Goal: Task Accomplishment & Management: Manage account settings

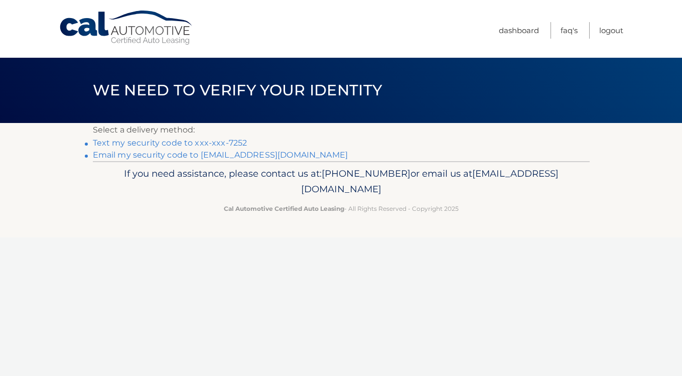
click at [186, 142] on link "Text my security code to xxx-xxx-7252" at bounding box center [170, 143] width 154 height 10
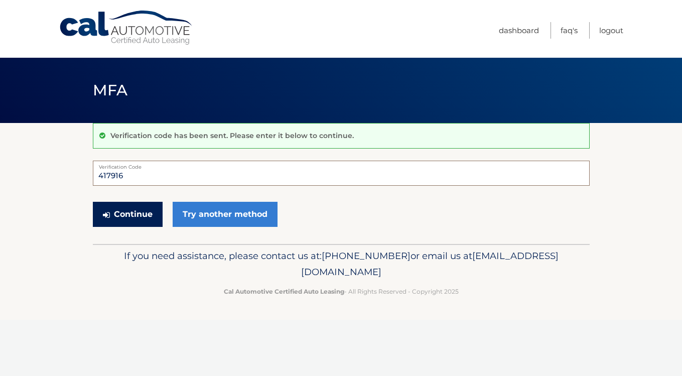
type input "417916"
click at [139, 212] on button "Continue" at bounding box center [128, 214] width 70 height 25
click at [131, 210] on button "Continue" at bounding box center [128, 214] width 70 height 25
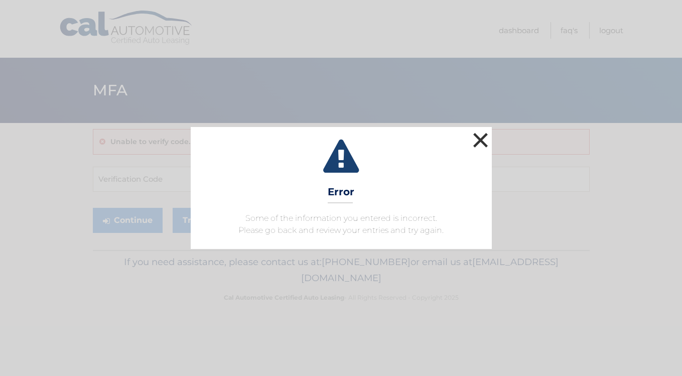
click at [478, 136] on button "×" at bounding box center [480, 140] width 20 height 20
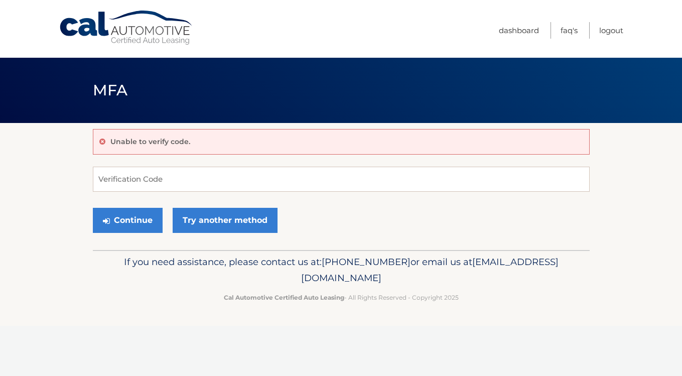
scroll to position [1, 0]
click at [189, 183] on input "Verification Code" at bounding box center [341, 179] width 497 height 25
type input "417916"
click at [134, 215] on button "Continue" at bounding box center [128, 220] width 70 height 25
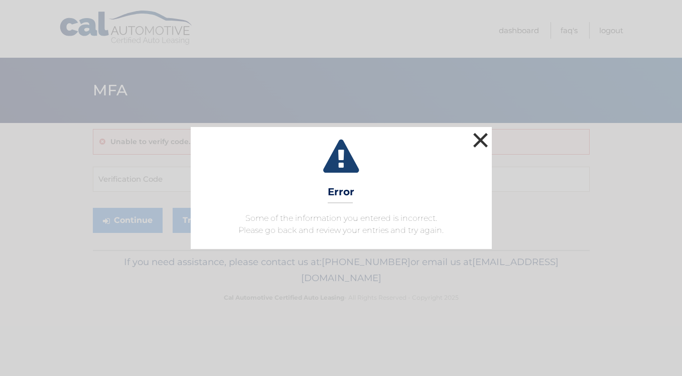
click at [481, 136] on button "×" at bounding box center [480, 140] width 20 height 20
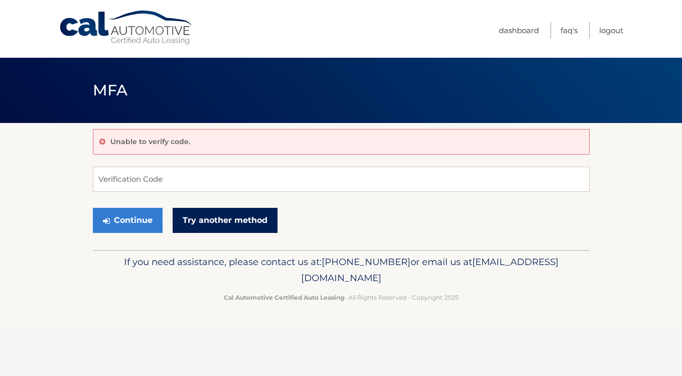
click at [206, 216] on link "Try another method" at bounding box center [225, 220] width 105 height 25
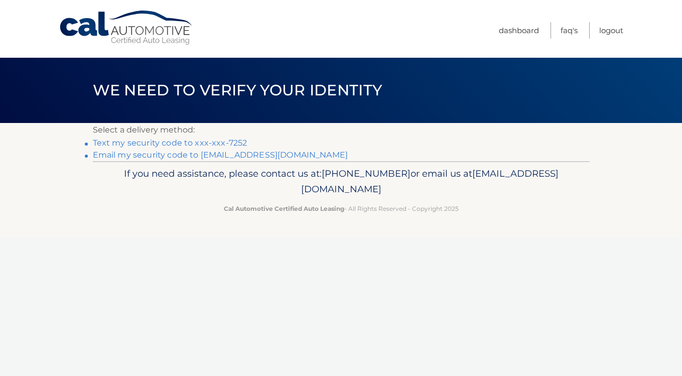
scroll to position [1, 0]
click at [163, 153] on link "Email my security code to e********@verizon.net" at bounding box center [220, 155] width 255 height 10
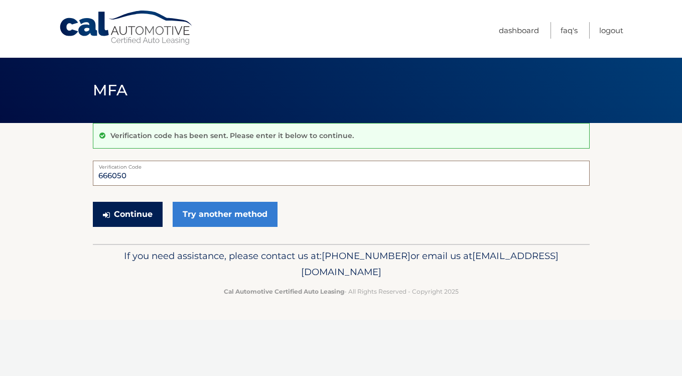
type input "666050"
click at [136, 211] on button "Continue" at bounding box center [128, 214] width 70 height 25
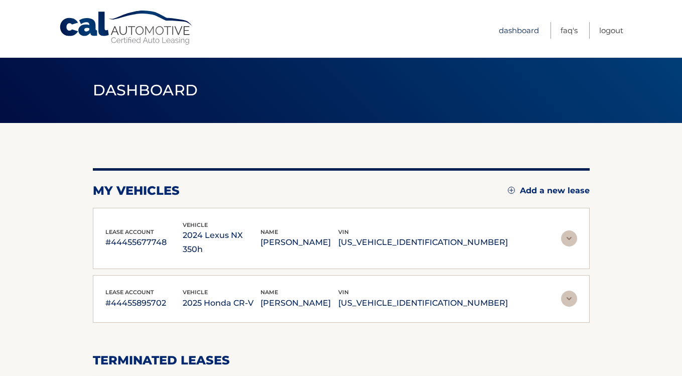
click at [512, 31] on link "Dashboard" at bounding box center [519, 30] width 40 height 17
click at [612, 30] on link "Logout" at bounding box center [611, 30] width 24 height 17
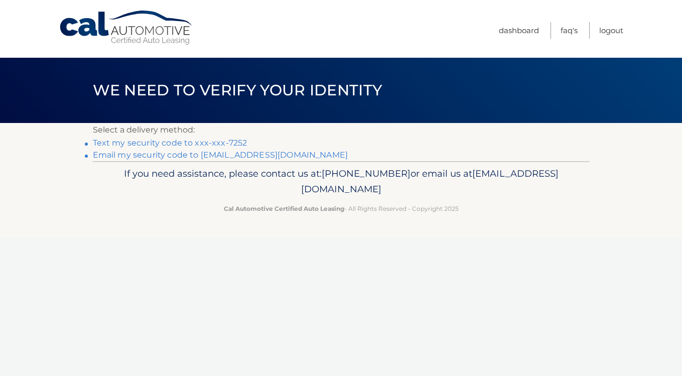
click at [235, 141] on link "Text my security code to xxx-xxx-7252" at bounding box center [170, 143] width 154 height 10
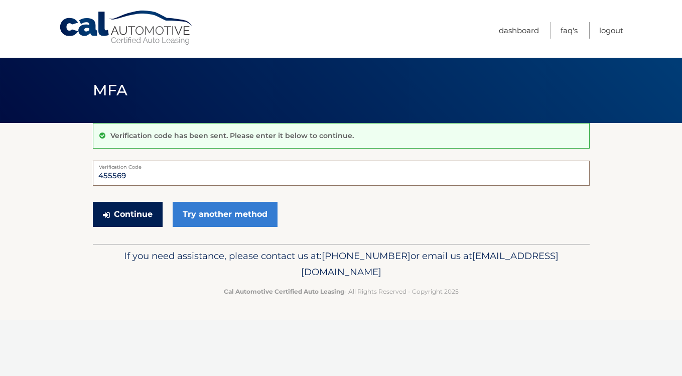
type input "455569"
click at [117, 209] on button "Continue" at bounding box center [128, 214] width 70 height 25
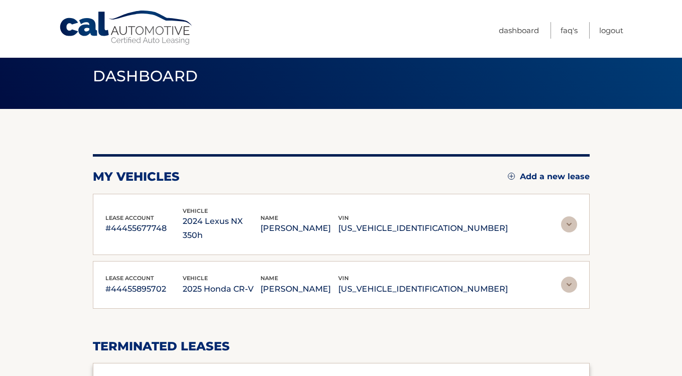
scroll to position [14, 0]
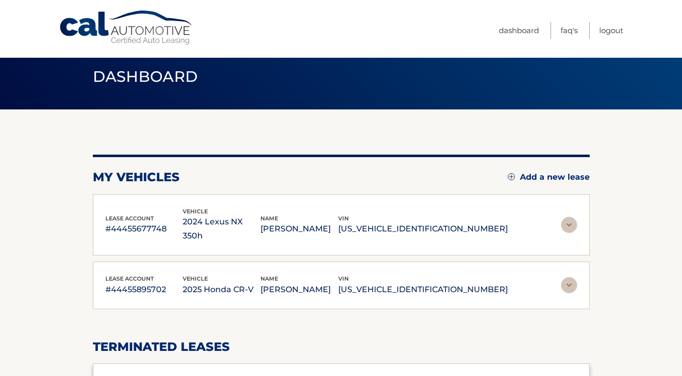
click at [418, 302] on div "my vehicles Add a new lease lease account #44455677748 vehicle 2024 Lexus NX 35…" at bounding box center [341, 325] width 497 height 342
drag, startPoint x: 438, startPoint y: 308, endPoint x: 463, endPoint y: 374, distance: 69.9
click at [441, 317] on div "my vehicles Add a new lease lease account #44455677748 vehicle 2024 Lexus NX 35…" at bounding box center [341, 325] width 497 height 342
click at [614, 29] on link "Logout" at bounding box center [611, 30] width 24 height 17
